Goal: Task Accomplishment & Management: Complete application form

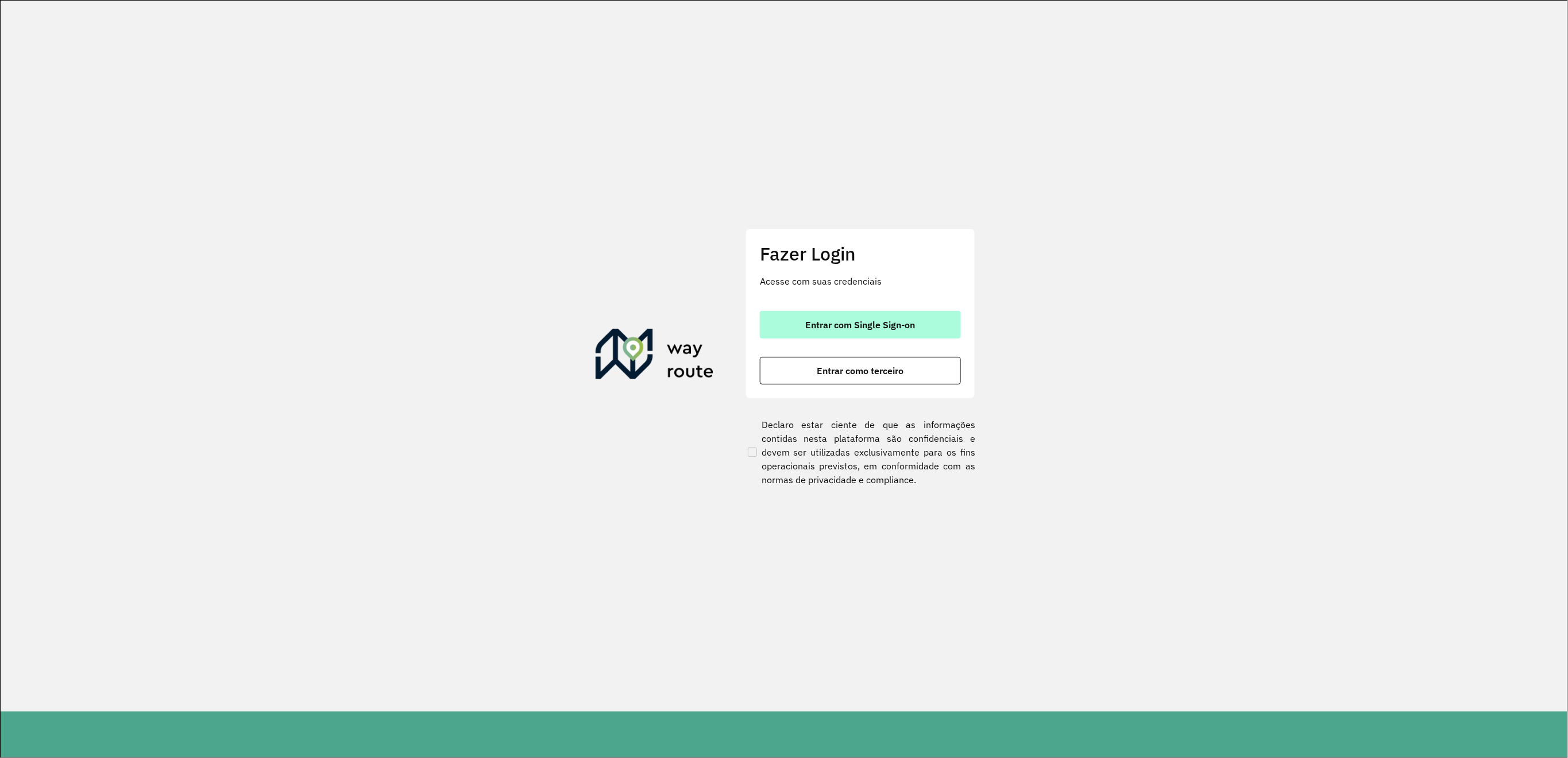
click at [842, 331] on button "Entrar com Single Sign-on" at bounding box center [860, 325] width 201 height 27
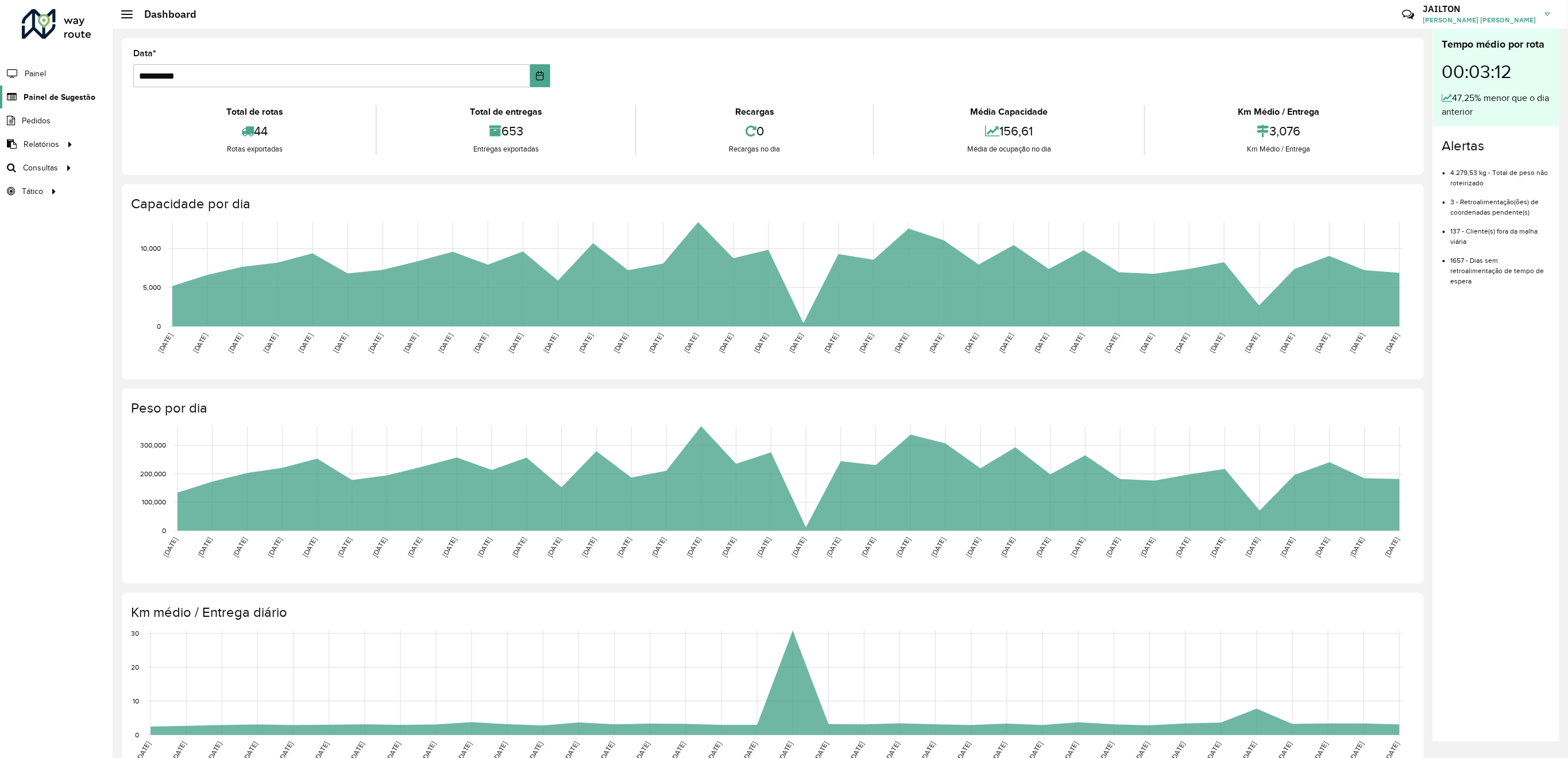
click at [74, 92] on span "Painel de Sugestão" at bounding box center [59, 97] width 71 height 12
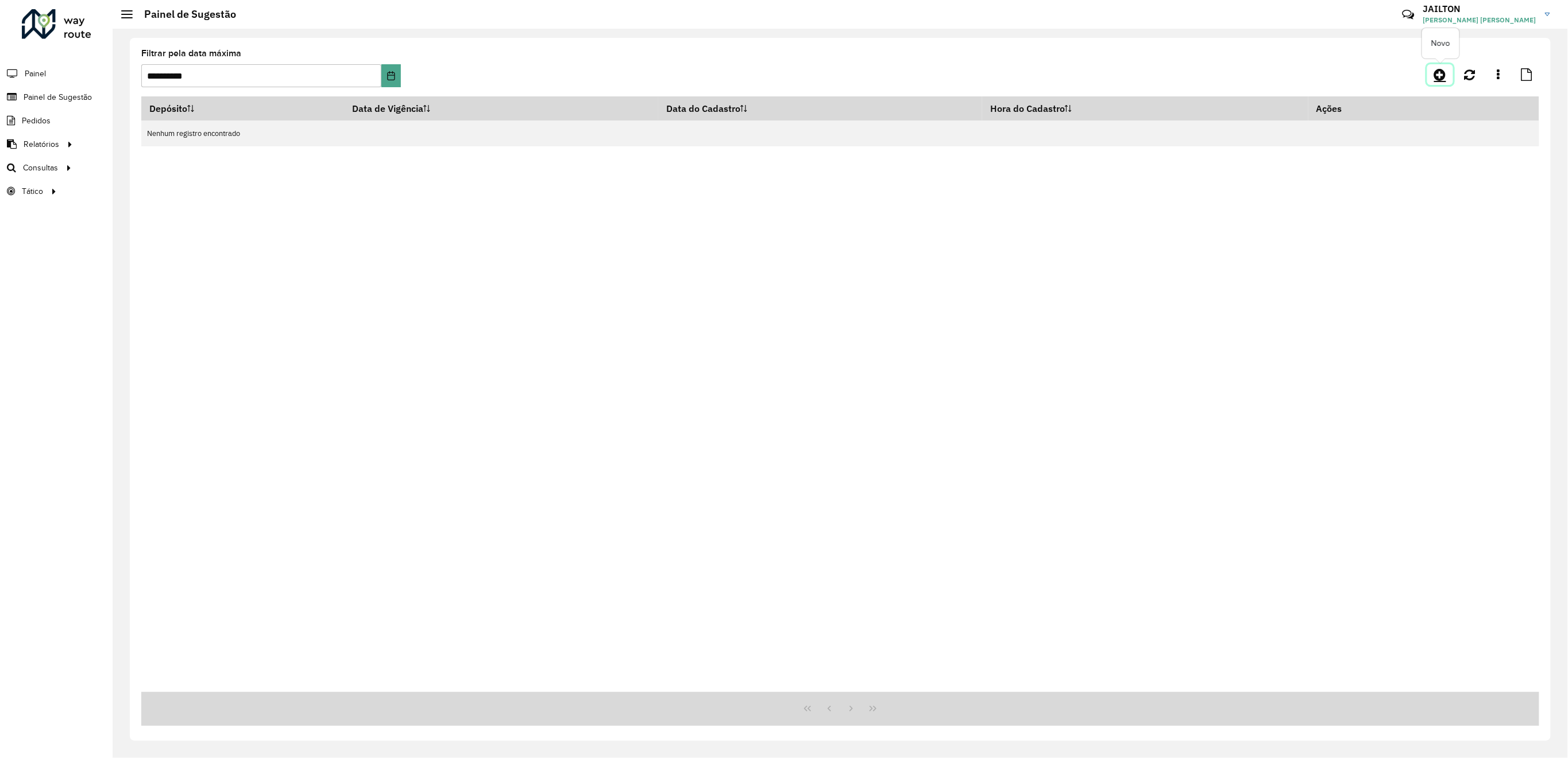
click at [1439, 79] on icon at bounding box center [1440, 75] width 12 height 14
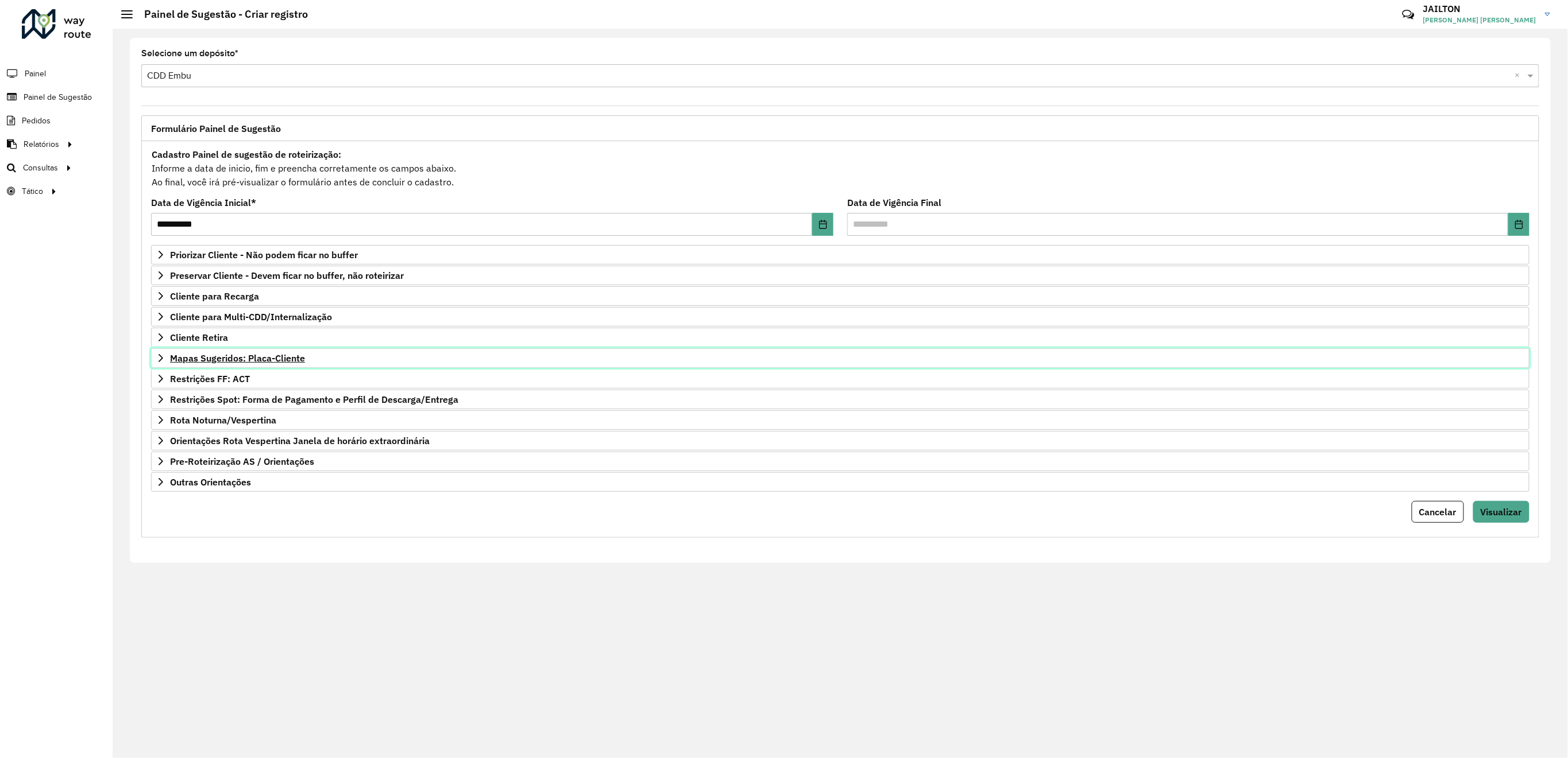
click at [259, 361] on span "Mapas Sugeridos: Placa-Cliente" at bounding box center [238, 358] width 135 height 9
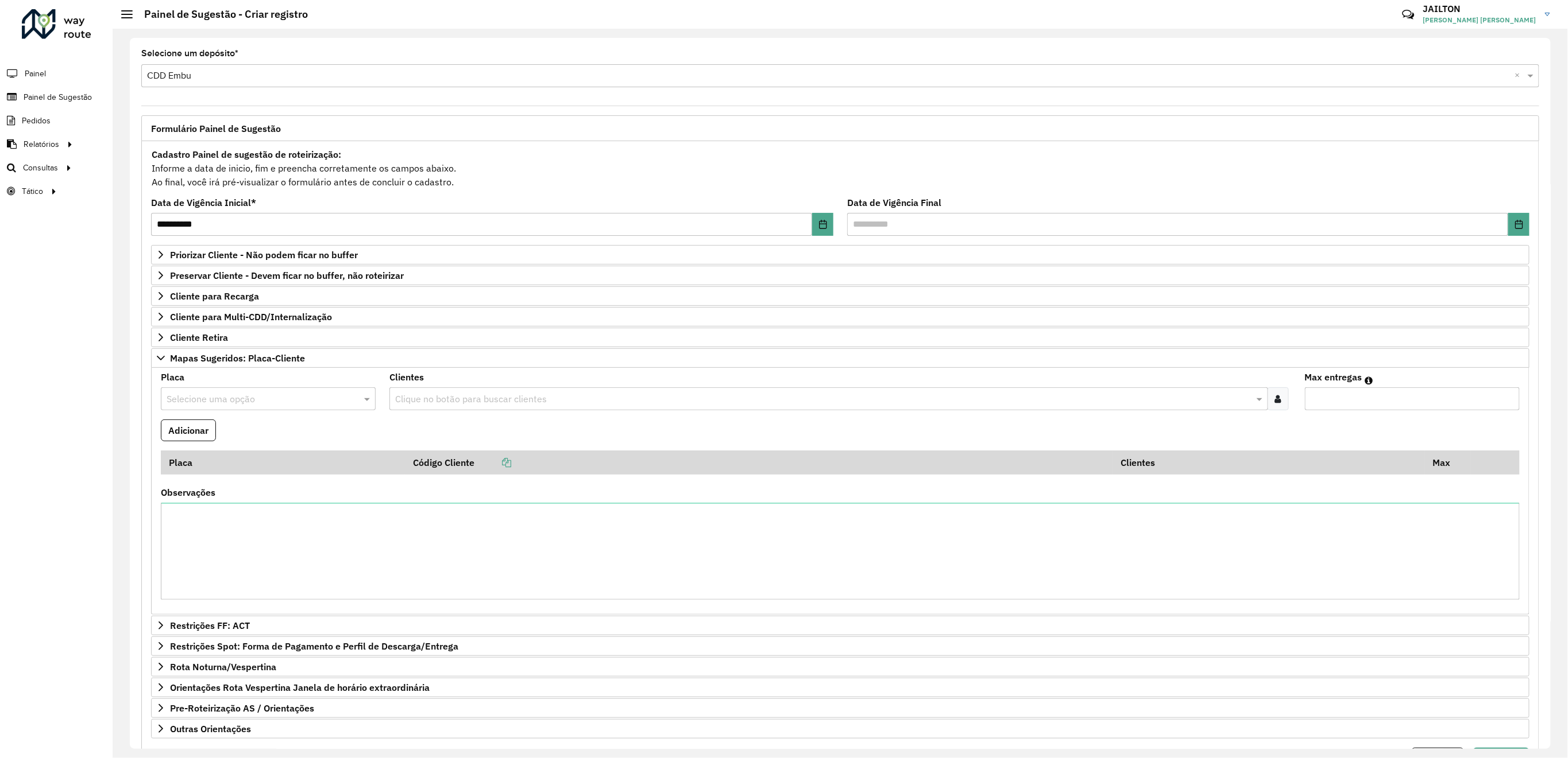
click at [455, 405] on input "text" at bounding box center [822, 399] width 861 height 14
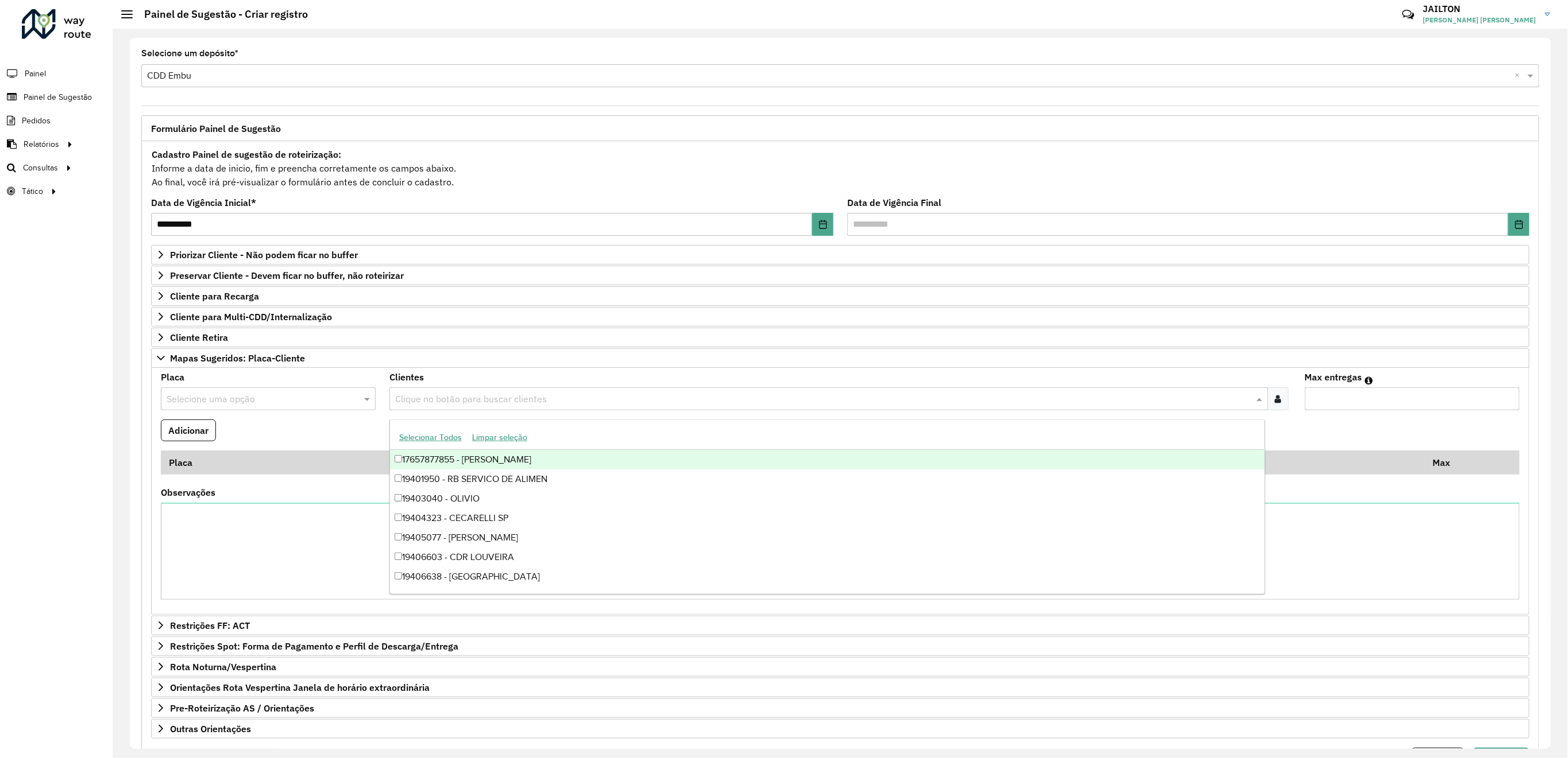
paste input "*****"
type input "*****"
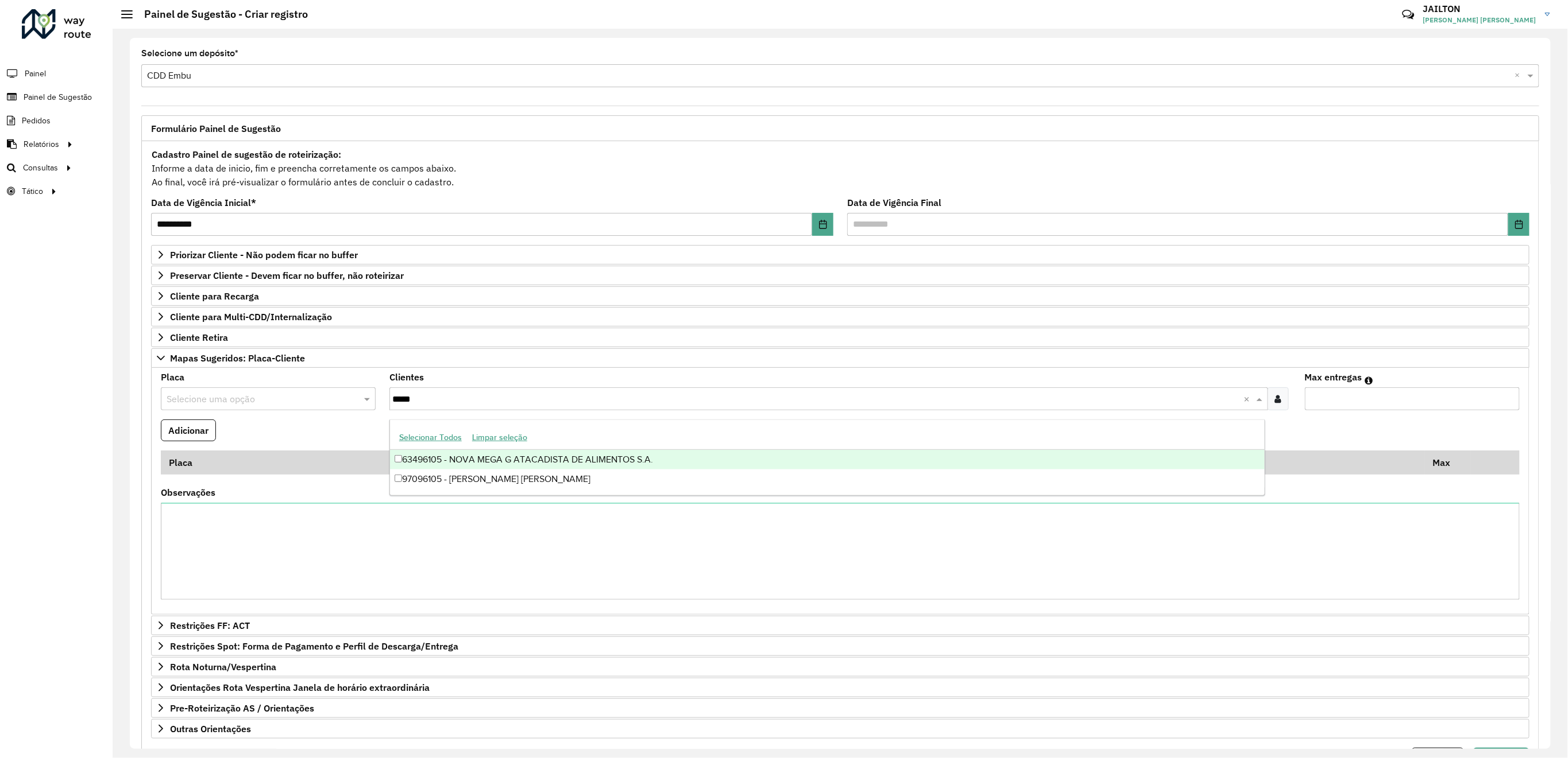
click at [545, 452] on div "63496105 - NOVA MEGA G ATACADISTA DE ALIMENTOS S.A." at bounding box center [827, 459] width 875 height 20
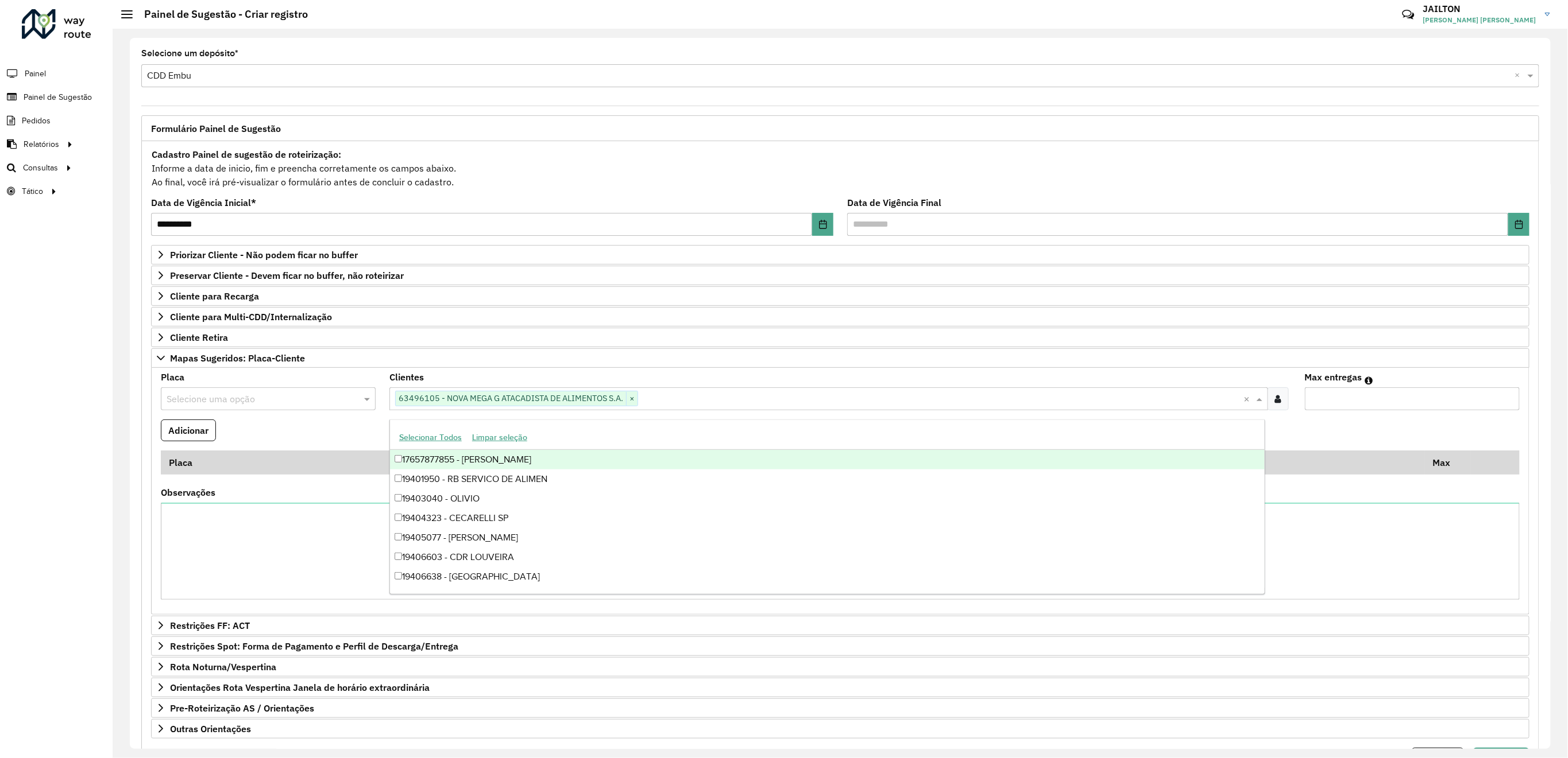
click at [347, 410] on div "Selecione uma opção" at bounding box center [268, 399] width 215 height 23
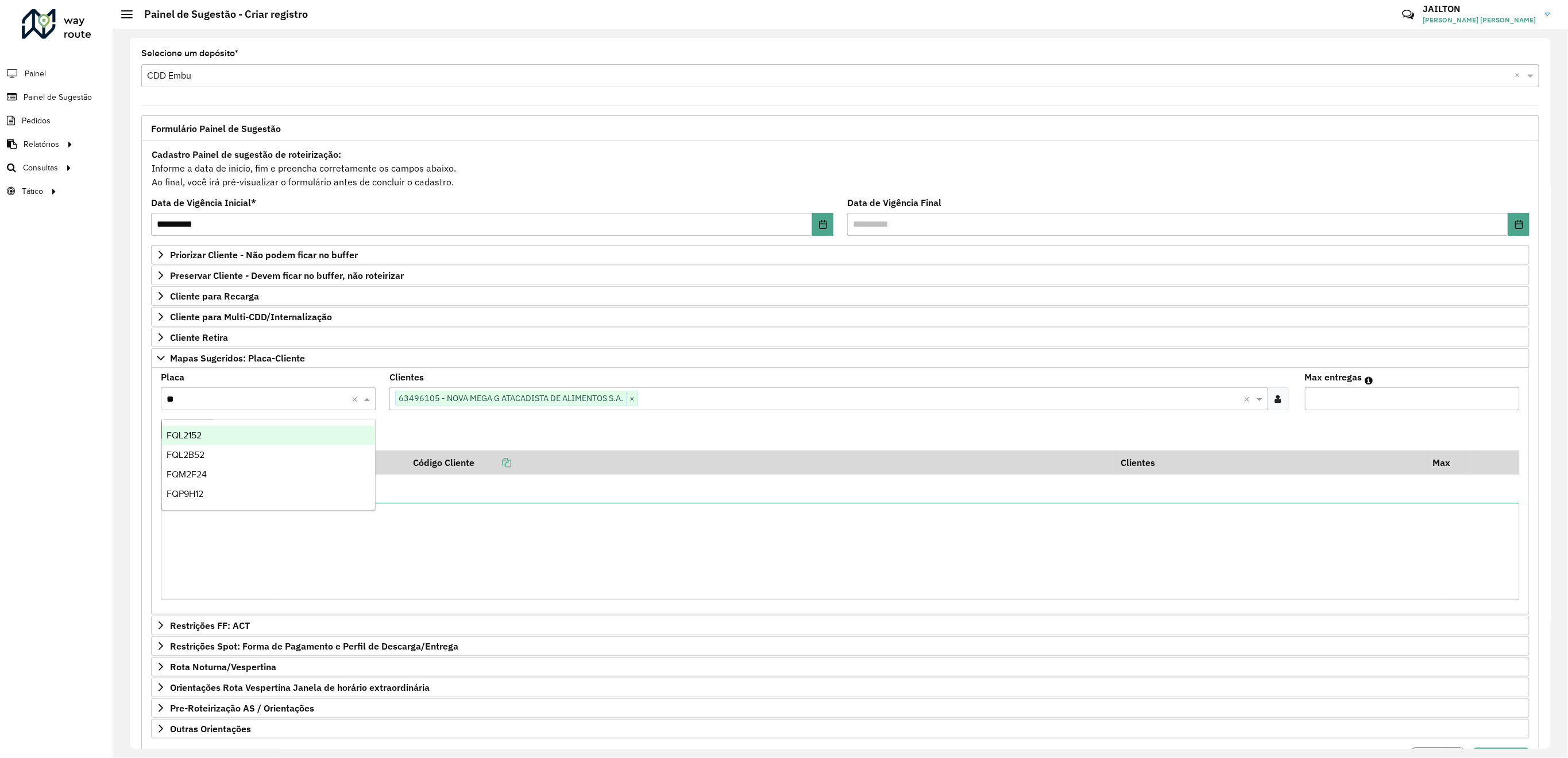
type input "***"
click at [236, 455] on div "FQL2B52" at bounding box center [268, 455] width 213 height 20
click at [1503, 405] on input "*" at bounding box center [1413, 399] width 215 height 23
click at [1503, 400] on input "*" at bounding box center [1413, 399] width 215 height 23
type input "*"
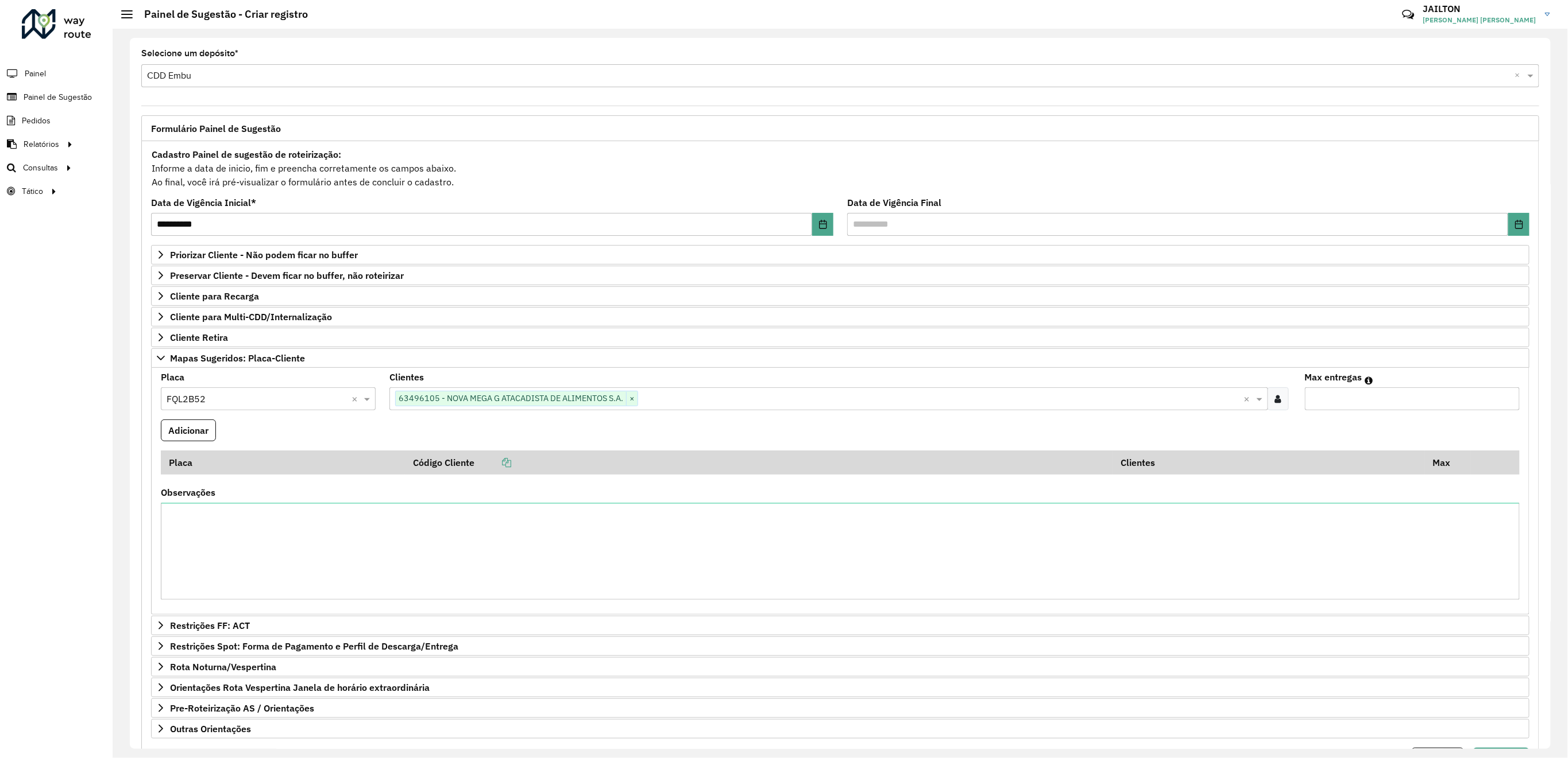
click at [1501, 400] on input "*" at bounding box center [1413, 399] width 215 height 23
click at [174, 450] on formly-wrapper-form-field "Adicionar" at bounding box center [188, 435] width 55 height 31
click at [197, 434] on button "Adicionar" at bounding box center [188, 431] width 55 height 22
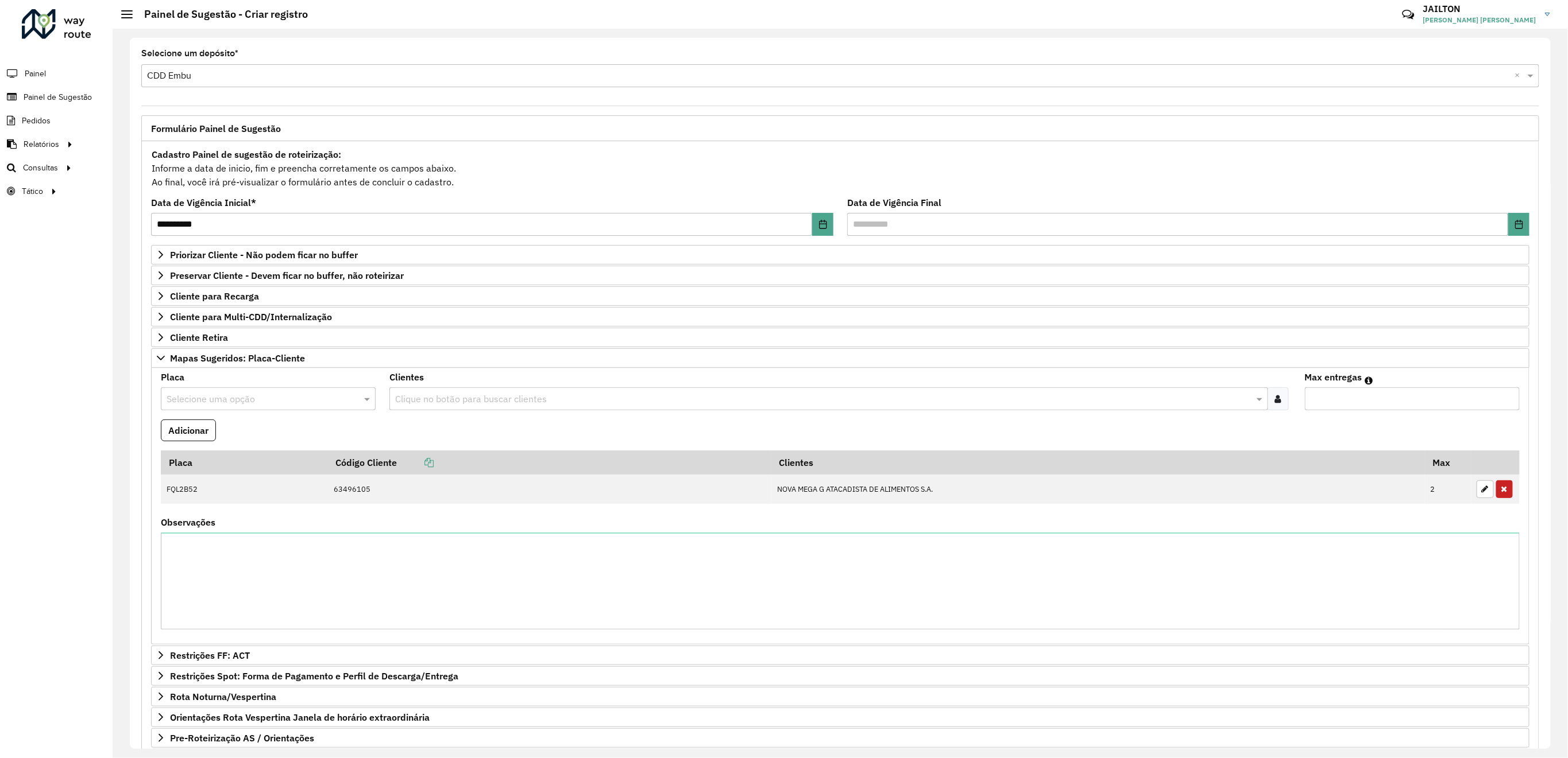
scroll to position [116, 0]
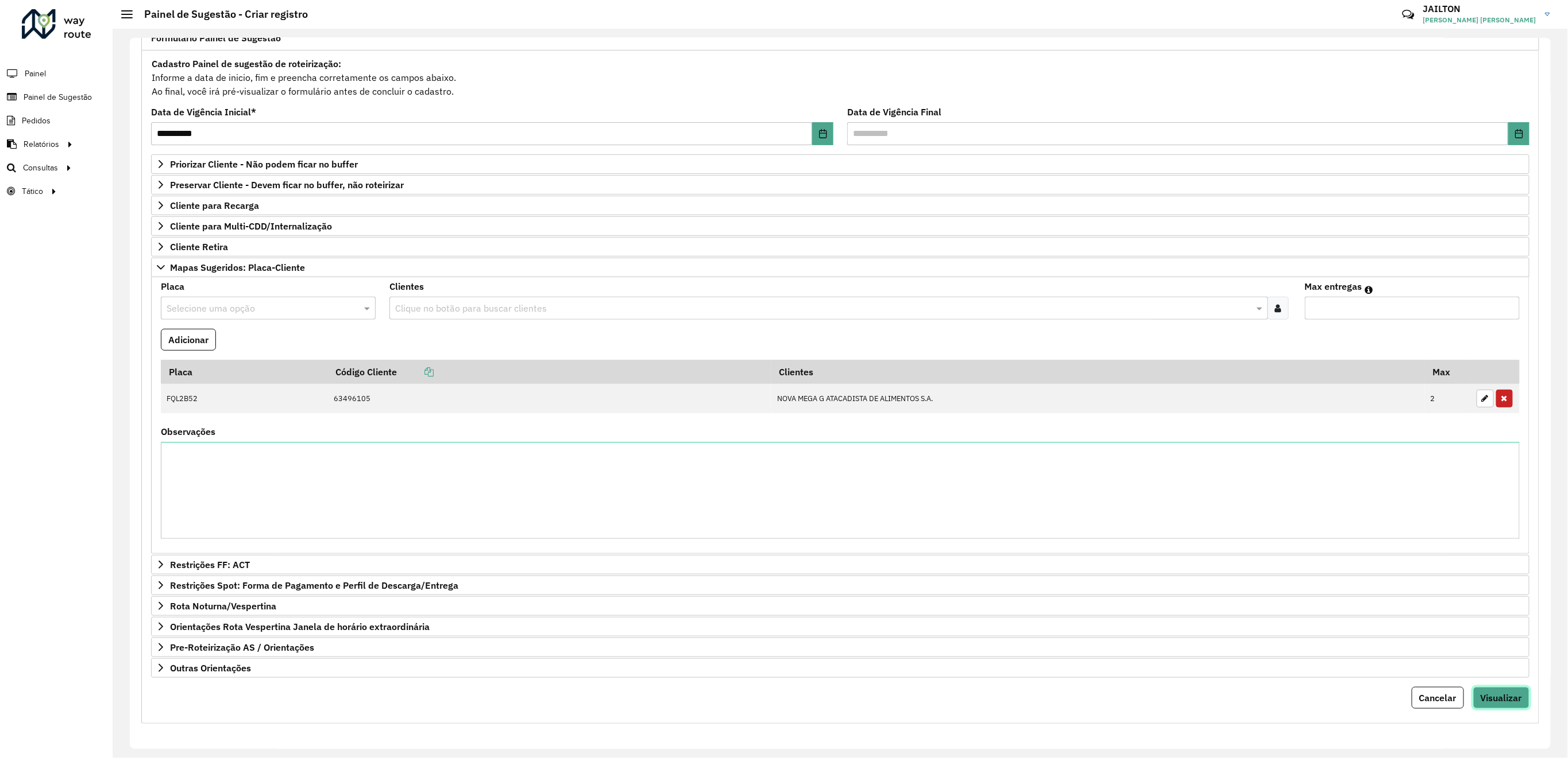
click at [1494, 708] on button "Visualizar" at bounding box center [1501, 698] width 57 height 22
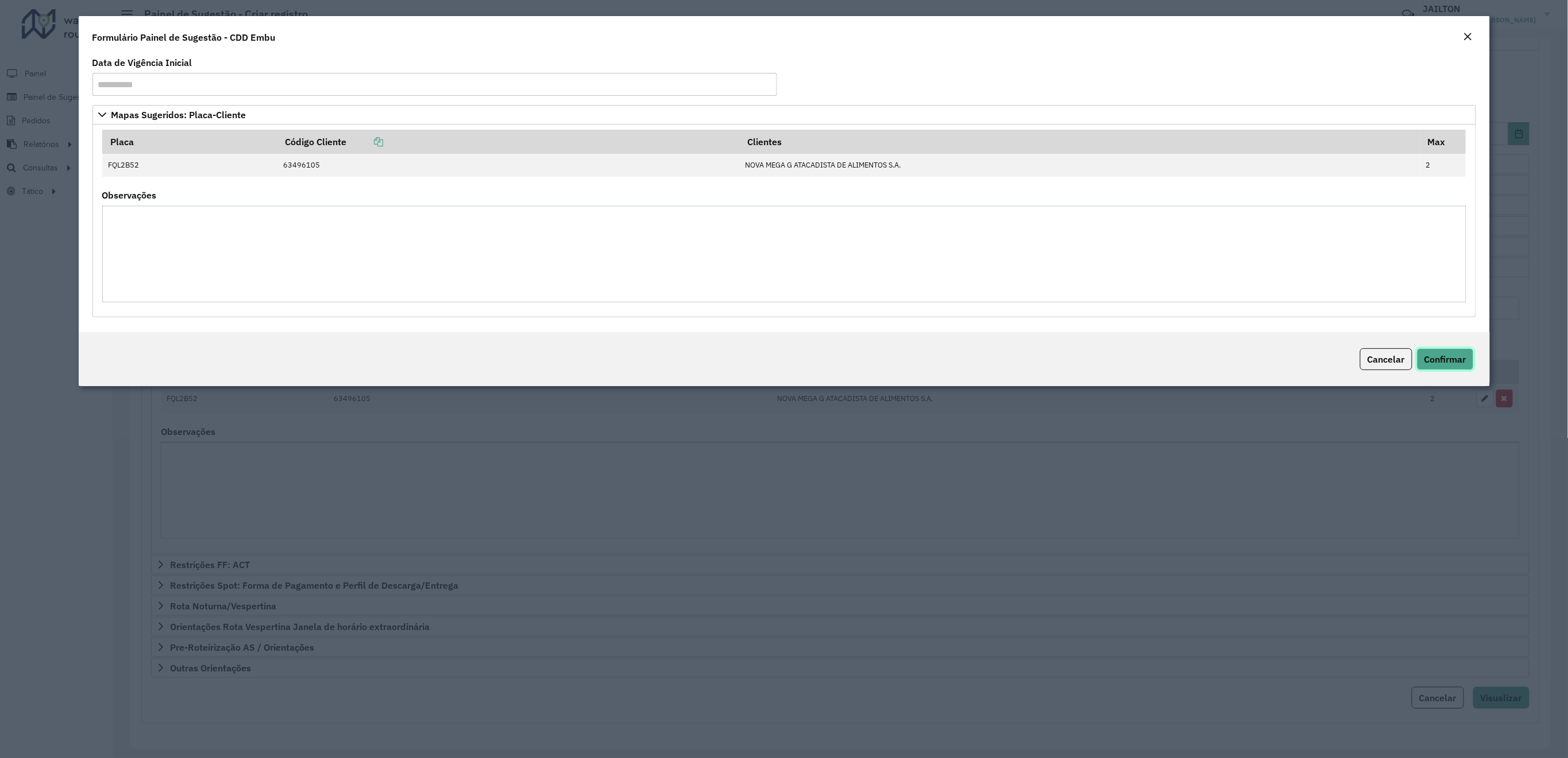
click at [1450, 367] on button "Confirmar" at bounding box center [1445, 359] width 57 height 22
